Goal: Task Accomplishment & Management: Manage account settings

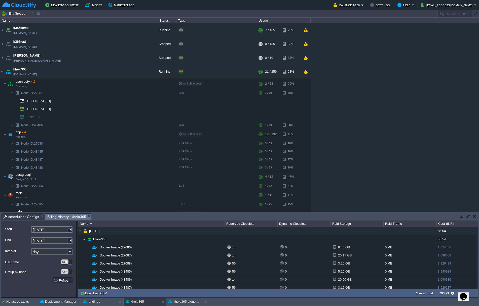
scroll to position [62, 0]
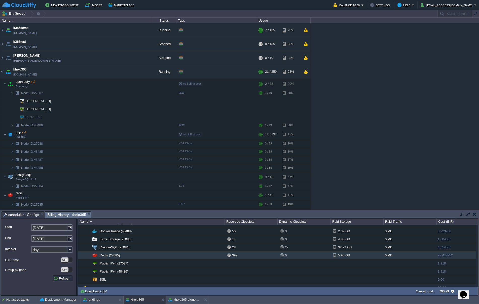
drag, startPoint x: 366, startPoint y: 211, endPoint x: 305, endPoint y: 203, distance: 61.4
click at [366, 157] on div "Env Groups Search (Cmd+F) auto-gen Name Status Tags Usage k365demo [DOMAIN_NAME…" at bounding box center [239, 153] width 479 height 286
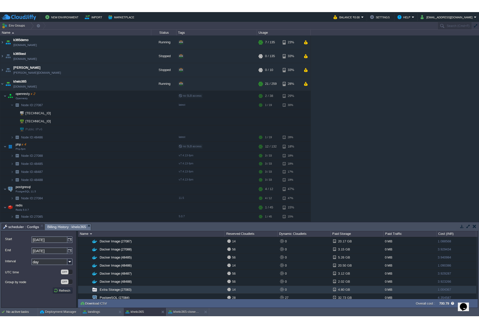
scroll to position [3, 0]
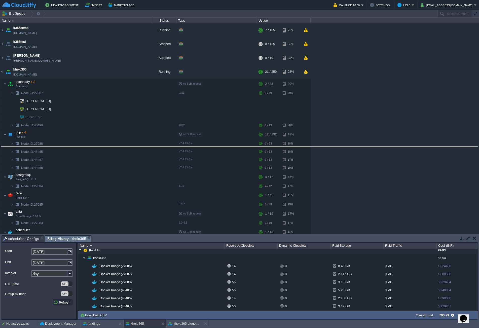
drag, startPoint x: 298, startPoint y: 236, endPoint x: 296, endPoint y: 142, distance: 93.6
click at [296, 142] on body "New Environment Import Marketplace Bonus ₹0.00 Upgrade Account Balance ₹0.00 Se…" at bounding box center [239, 164] width 479 height 328
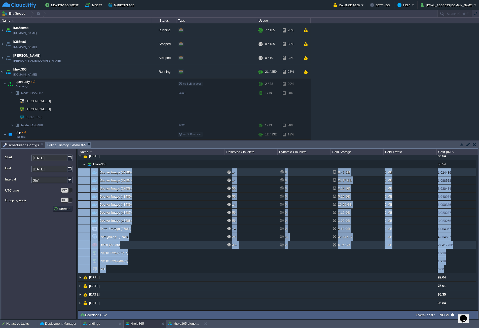
drag, startPoint x: 468, startPoint y: 270, endPoint x: 79, endPoint y: 174, distance: 400.7
click at [79, 174] on table "Docker Image (27086) 14 0 8.46 GB 0 MB 1.024436 Docker Image [PHONE_NUMBER] GB …" at bounding box center [277, 220] width 398 height 105
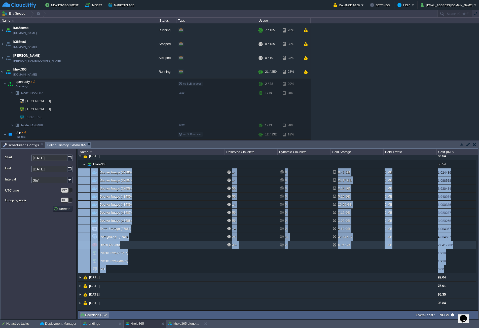
click at [97, 306] on button "Download CSV" at bounding box center [94, 315] width 28 height 5
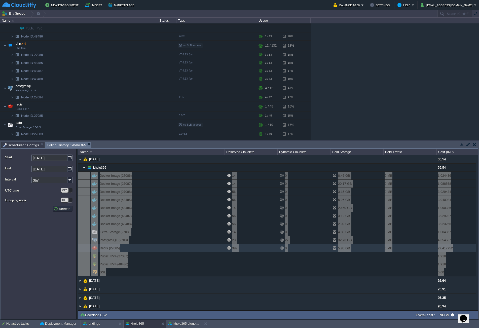
scroll to position [90, 0]
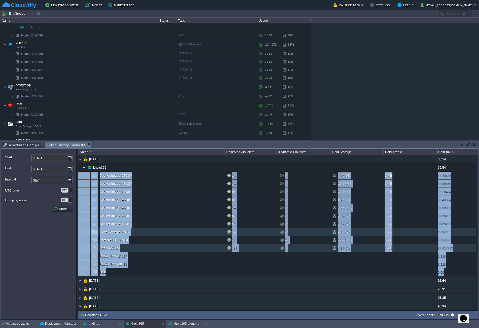
click at [142, 233] on td "Extra Storage (27083)" at bounding box center [151, 232] width 146 height 8
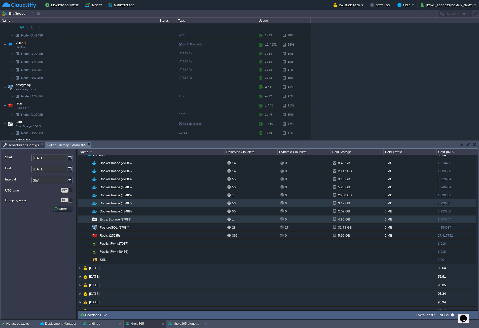
scroll to position [0, 0]
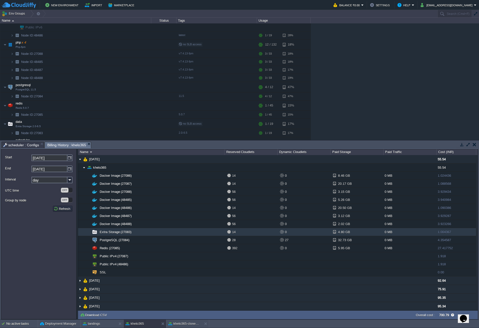
click at [27, 145] on span "scheduler : Configs" at bounding box center [21, 145] width 36 height 6
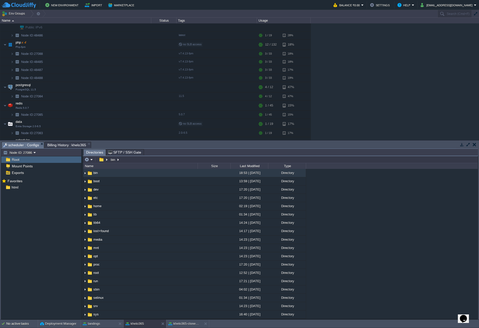
click at [59, 145] on span "Billing History : khelo365" at bounding box center [66, 145] width 39 height 6
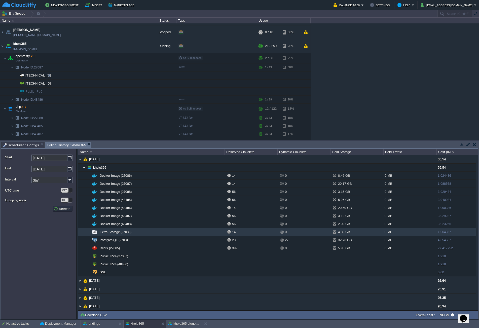
scroll to position [6, 0]
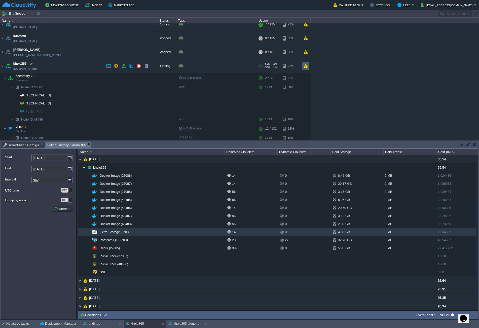
click at [305, 66] on button "button" at bounding box center [305, 66] width 4 height 5
click at [305, 67] on button "button" at bounding box center [305, 66] width 4 height 5
click at [117, 65] on button "button" at bounding box center [116, 66] width 5 height 5
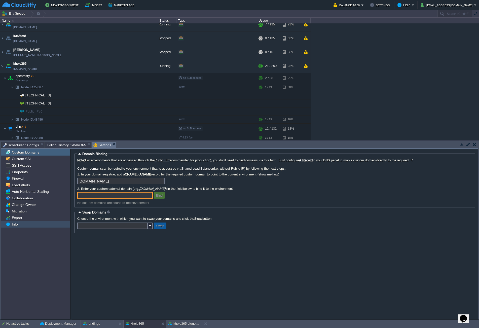
click at [33, 223] on div "Info" at bounding box center [35, 224] width 69 height 7
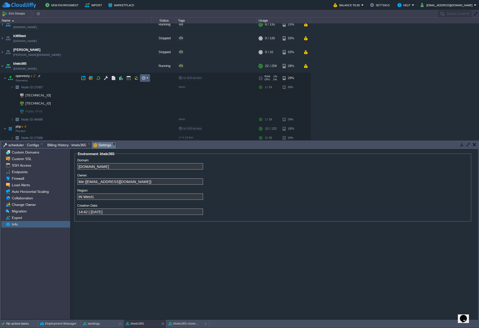
click at [148, 78] on em at bounding box center [144, 78] width 7 height 5
click at [102, 77] on td at bounding box center [106, 78] width 8 height 8
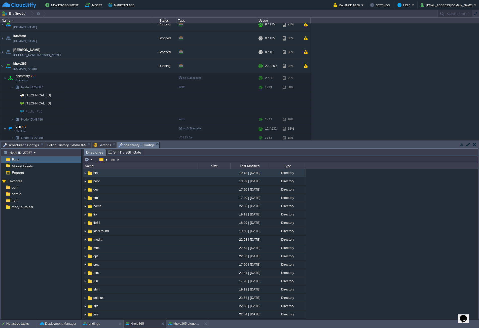
click at [140, 144] on span "openresty : Configs" at bounding box center [137, 145] width 36 height 6
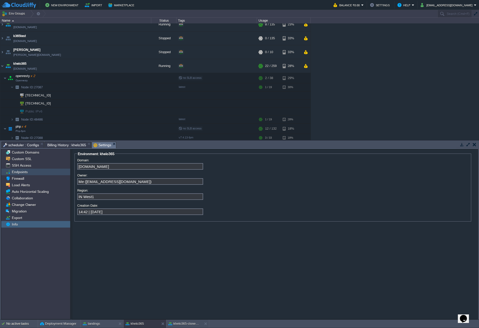
click at [26, 171] on span "Endpoints" at bounding box center [20, 172] width 18 height 5
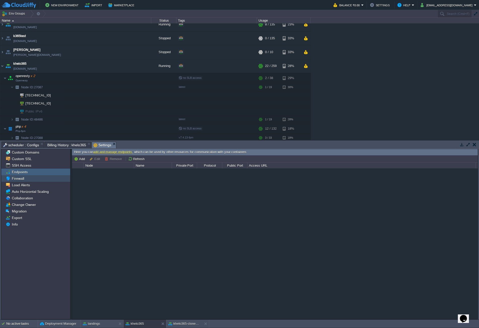
click at [22, 177] on span "Firewall" at bounding box center [18, 178] width 14 height 5
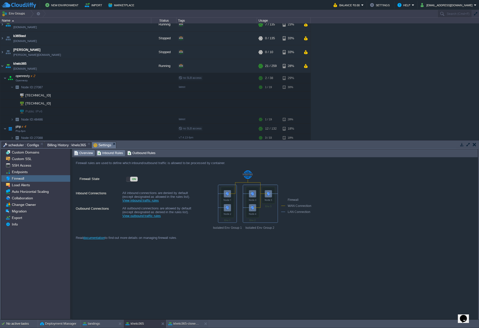
click at [109, 153] on span "Inbound Rules" at bounding box center [110, 153] width 26 height 6
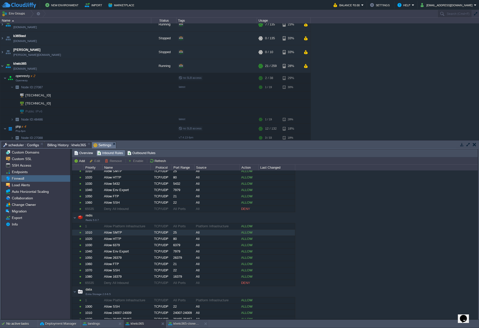
scroll to position [0, 0]
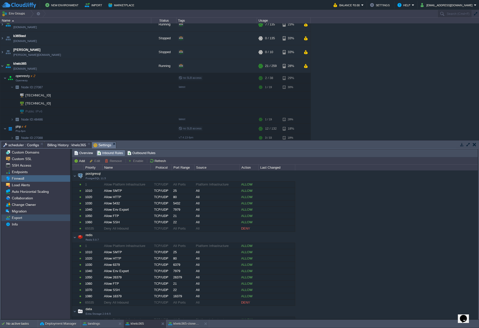
click at [23, 218] on div "Export" at bounding box center [35, 217] width 69 height 7
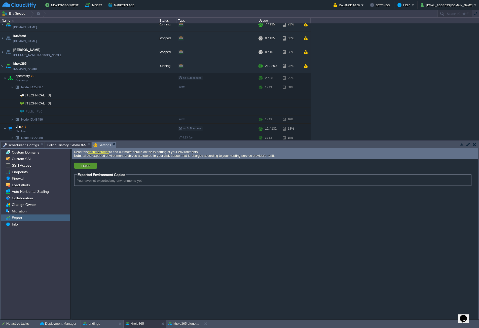
click at [92, 167] on td "Export" at bounding box center [85, 166] width 23 height 6
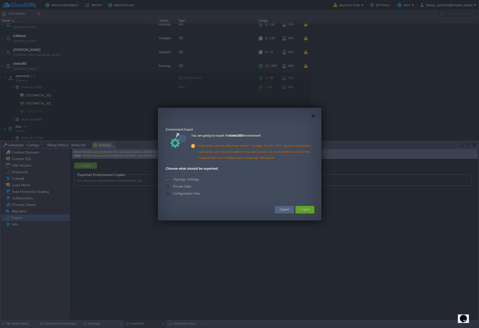
click at [172, 187] on label "Private Data" at bounding box center [181, 186] width 19 height 4
click at [172, 186] on label "Private Data" at bounding box center [181, 186] width 19 height 4
click at [168, 191] on div "Configuration Files" at bounding box center [239, 194] width 147 height 6
click at [170, 194] on div "Configuration Files" at bounding box center [239, 194] width 147 height 6
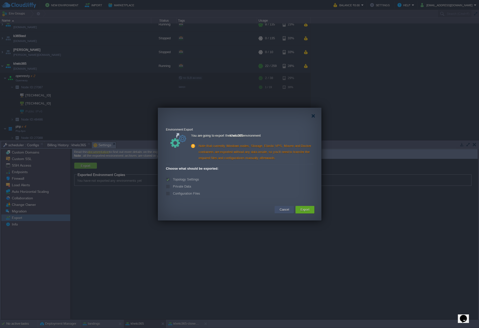
click at [287, 208] on button "Cancel" at bounding box center [284, 209] width 9 height 5
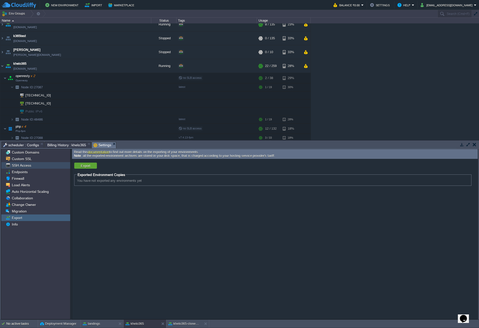
click at [26, 165] on span "SSH Access" at bounding box center [21, 165] width 21 height 5
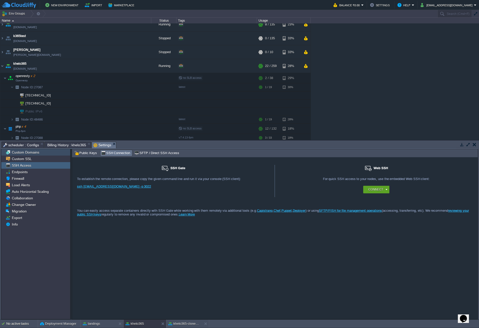
click at [26, 152] on span "Custom Domains" at bounding box center [25, 152] width 29 height 5
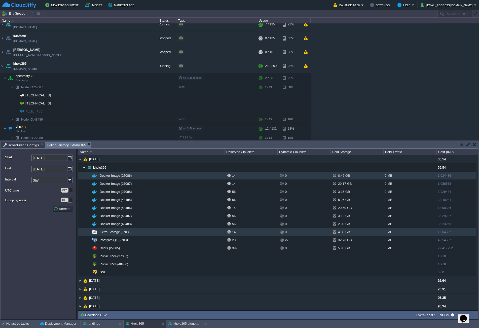
click at [230, 175] on div "14" at bounding box center [252, 176] width 51 height 8
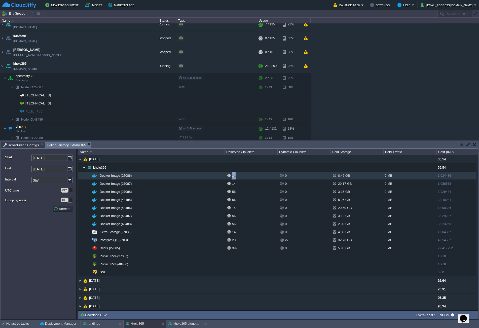
click at [230, 175] on div "14" at bounding box center [252, 176] width 51 height 8
click at [83, 143] on span "Billing History : khelo365" at bounding box center [66, 145] width 39 height 6
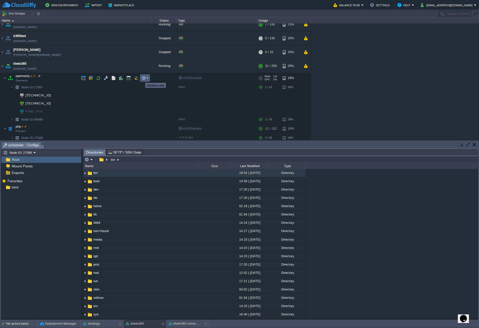
click at [146, 78] on em at bounding box center [144, 78] width 7 height 5
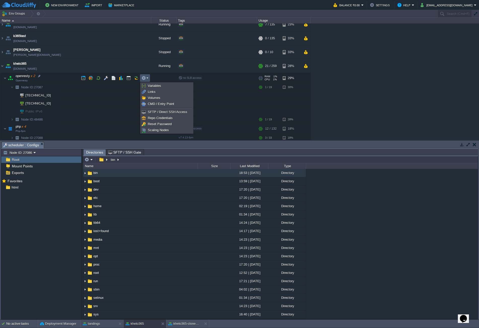
click at [382, 64] on div "k365demo [DOMAIN_NAME] Running + Add to Env Group RAM 2% CPU 1% 7 / 135 23% ope…" at bounding box center [239, 81] width 479 height 117
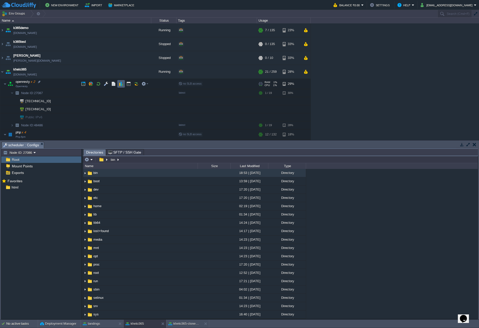
click at [119, 84] on button "button" at bounding box center [121, 84] width 5 height 5
click at [38, 82] on div at bounding box center [39, 82] width 5 height 5
type input "openresty"
click at [83, 83] on button "button" at bounding box center [83, 84] width 5 height 5
click at [106, 84] on button "button" at bounding box center [106, 84] width 5 height 5
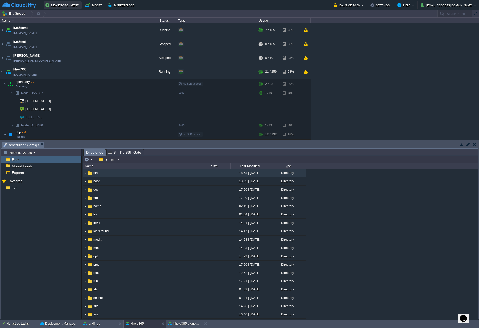
click at [59, 7] on button "New Environment" at bounding box center [62, 5] width 35 height 6
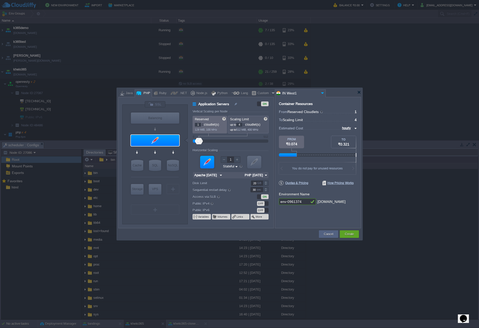
click at [355, 128] on img at bounding box center [355, 128] width 4 height 6
click at [352, 132] on div "monthly" at bounding box center [347, 134] width 17 height 6
type input "monthly"
click at [360, 92] on div at bounding box center [359, 92] width 4 height 4
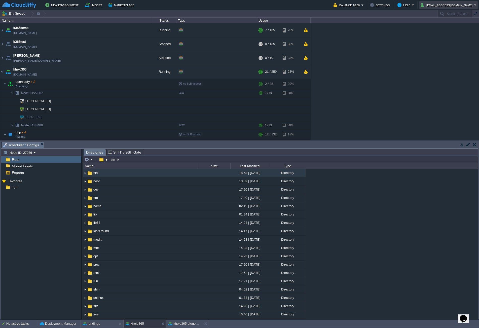
click at [476, 5] on em "[EMAIL_ADDRESS][DOMAIN_NAME]" at bounding box center [448, 5] width 56 height 6
click at [456, 11] on link "Settings" at bounding box center [456, 13] width 42 height 6
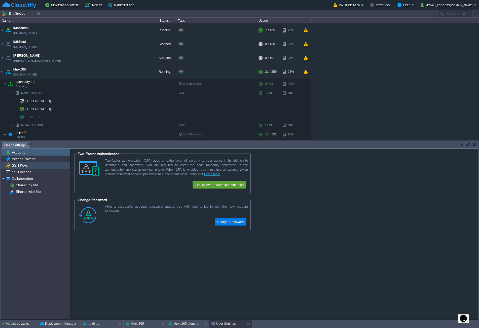
click at [34, 163] on div "SSH Keys" at bounding box center [35, 165] width 69 height 7
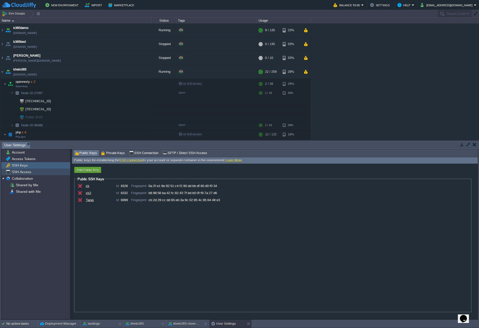
click at [13, 171] on span "SSH Access" at bounding box center [21, 172] width 21 height 5
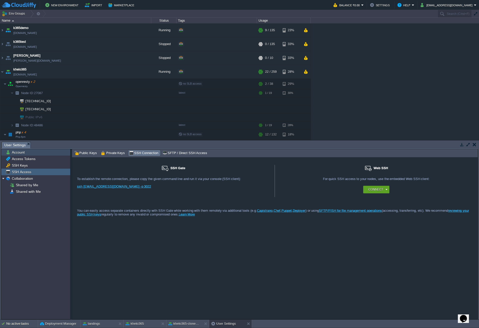
click at [31, 154] on div "Account" at bounding box center [35, 152] width 69 height 7
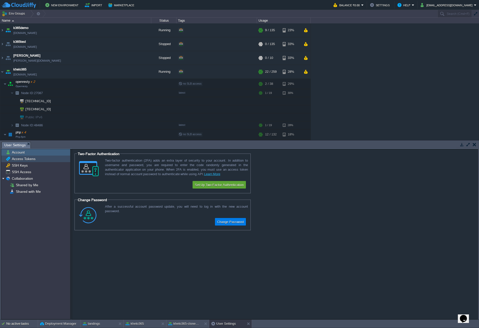
click at [31, 159] on span "Access Tokens" at bounding box center [23, 159] width 25 height 5
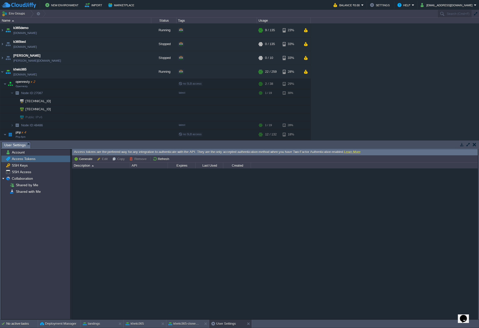
click at [358, 152] on link "Learn More" at bounding box center [352, 152] width 16 height 4
